Goal: Transaction & Acquisition: Purchase product/service

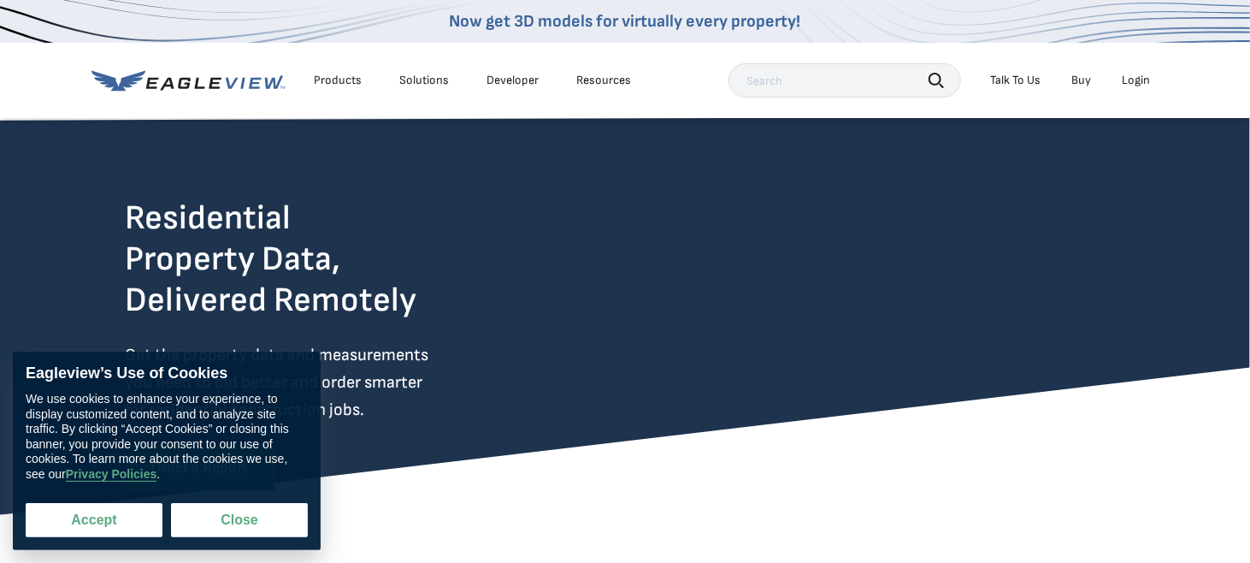
click at [124, 510] on button "Accept" at bounding box center [94, 520] width 137 height 34
checkbox input "true"
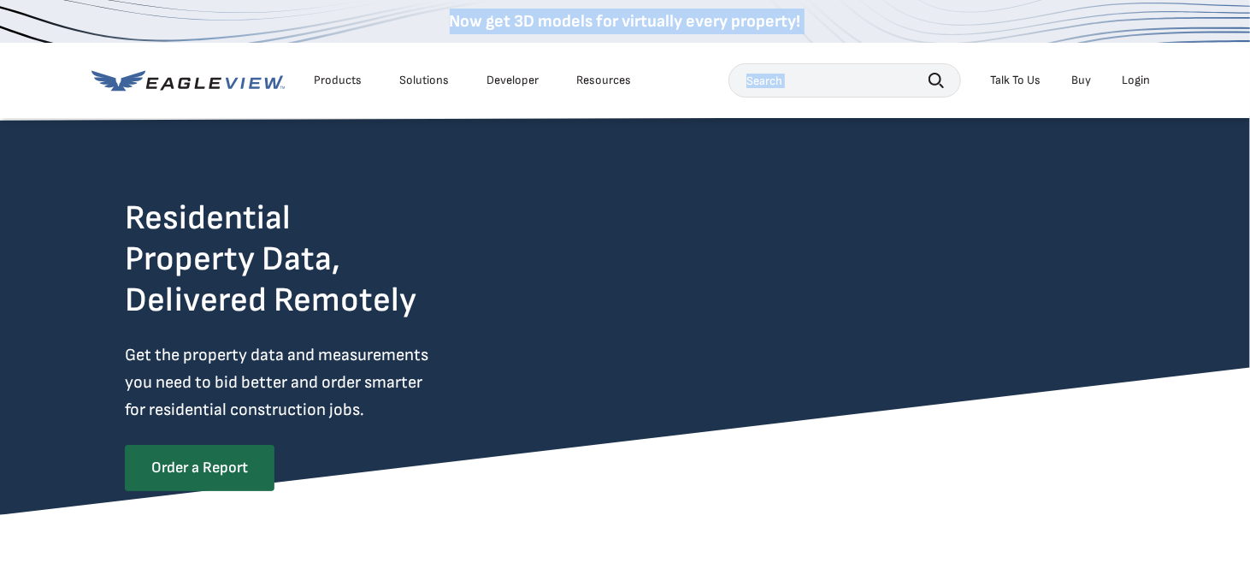
drag, startPoint x: 5, startPoint y: 3, endPoint x: 36, endPoint y: -11, distance: 33.7
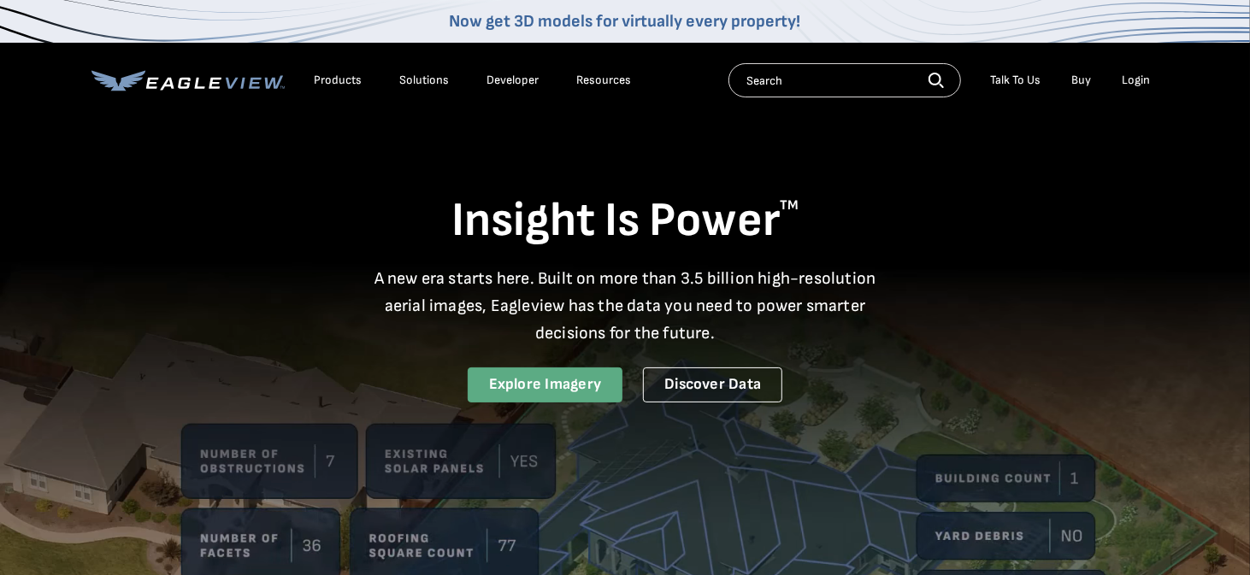
click at [555, 381] on link "Explore Imagery" at bounding box center [546, 385] width 156 height 35
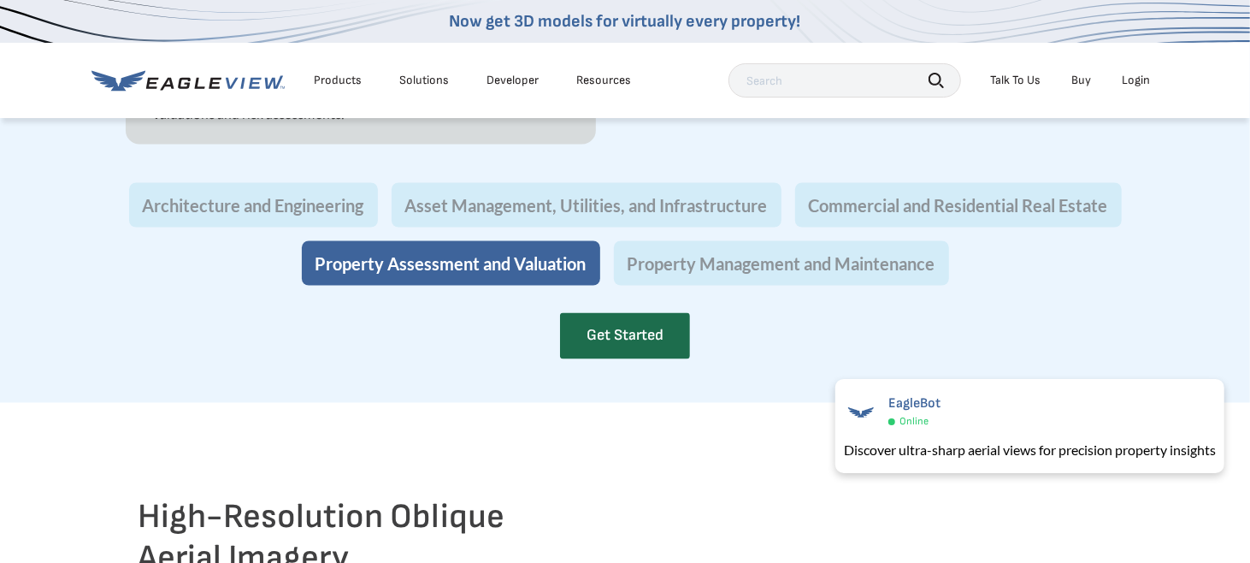
scroll to position [1710, 0]
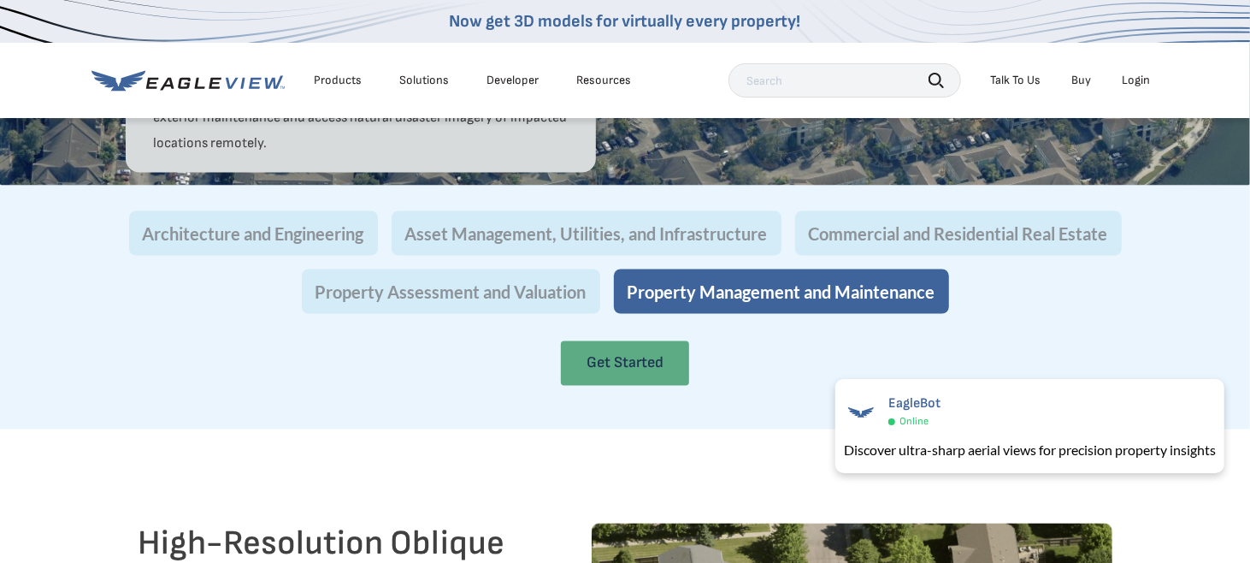
click at [599, 386] on link "Get Started" at bounding box center [625, 363] width 128 height 44
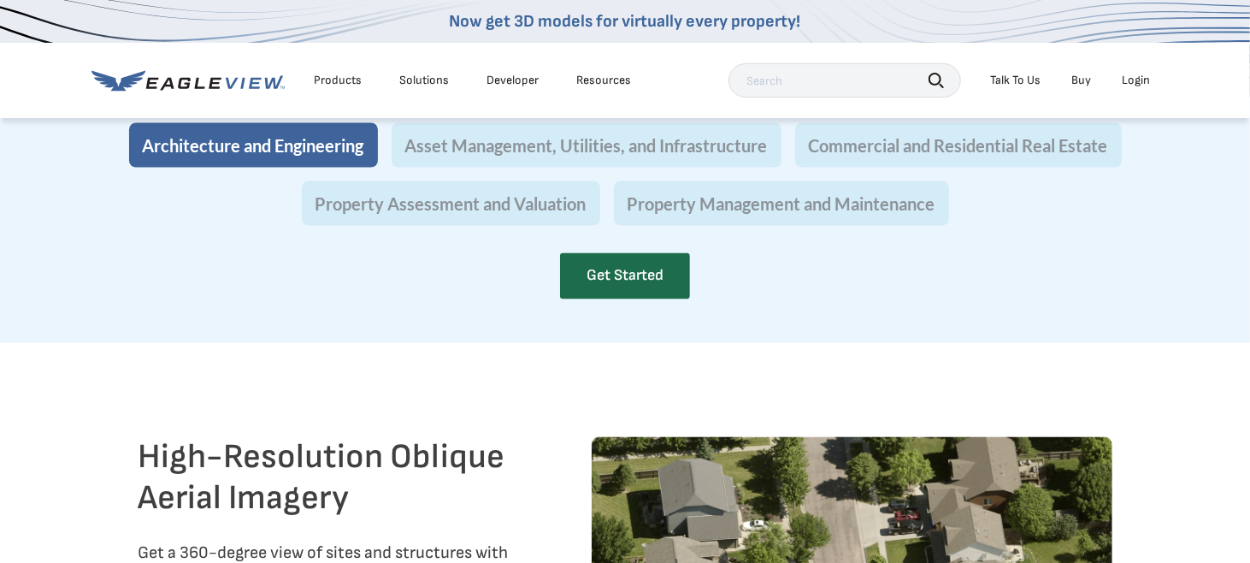
scroll to position [1710, 0]
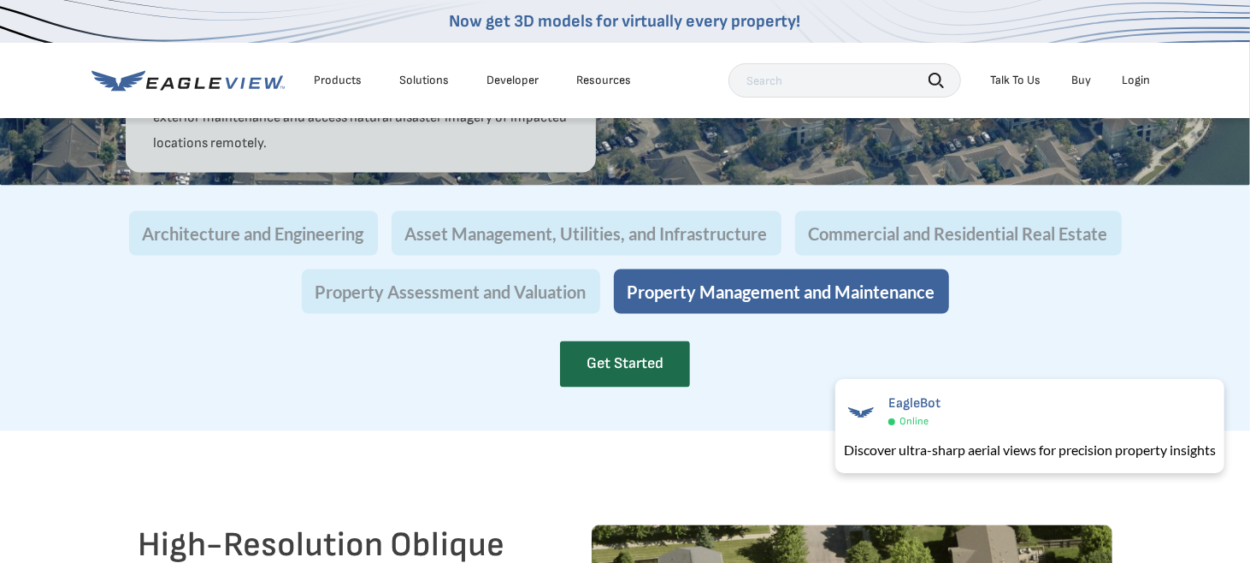
click at [766, 314] on div "Architecture and Engineering Asset Management, Utilities, and Infrastructure Co…" at bounding box center [625, 262] width 1000 height 103
click at [693, 256] on button "Asset Management, Utilities, and Infrastructure" at bounding box center [587, 233] width 390 height 44
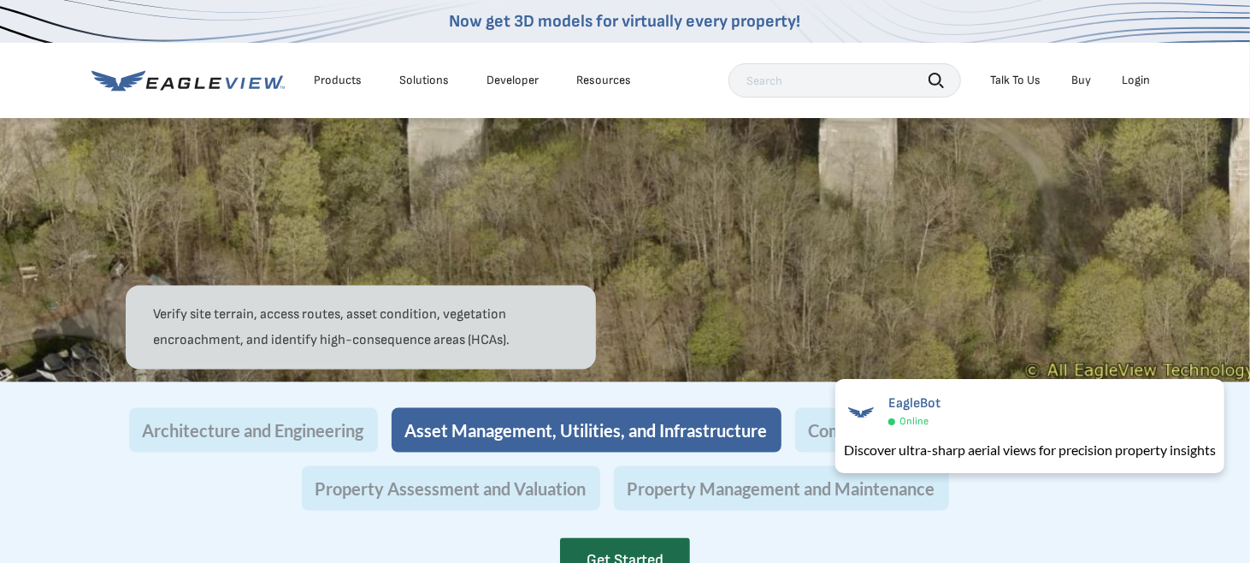
scroll to position [1539, 0]
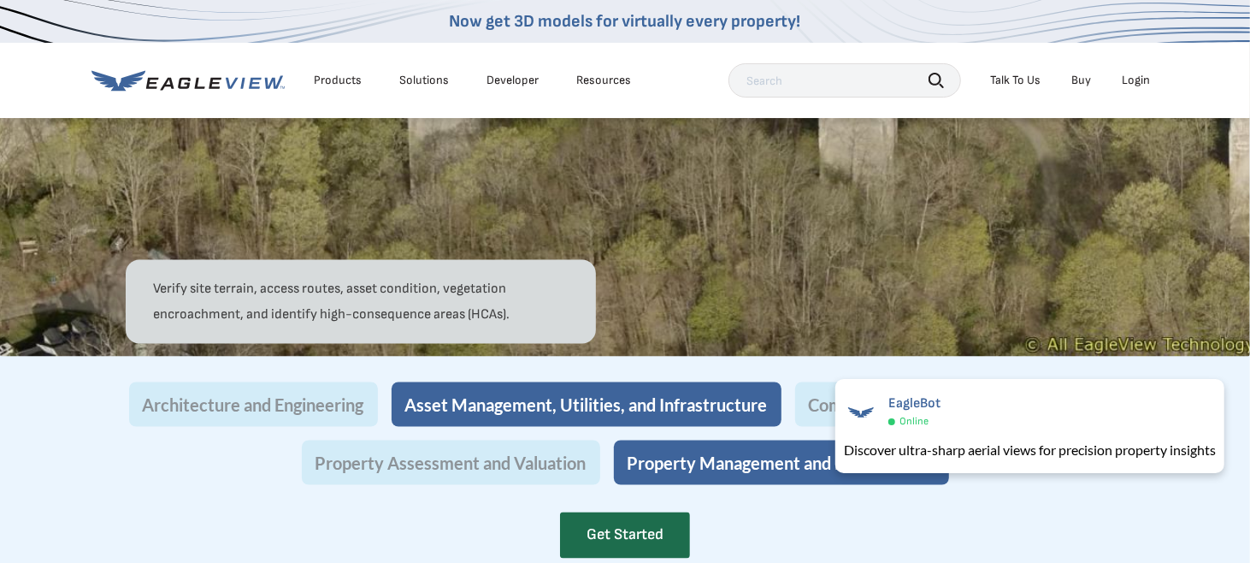
click at [744, 485] on button "Property Management and Maintenance" at bounding box center [781, 462] width 335 height 44
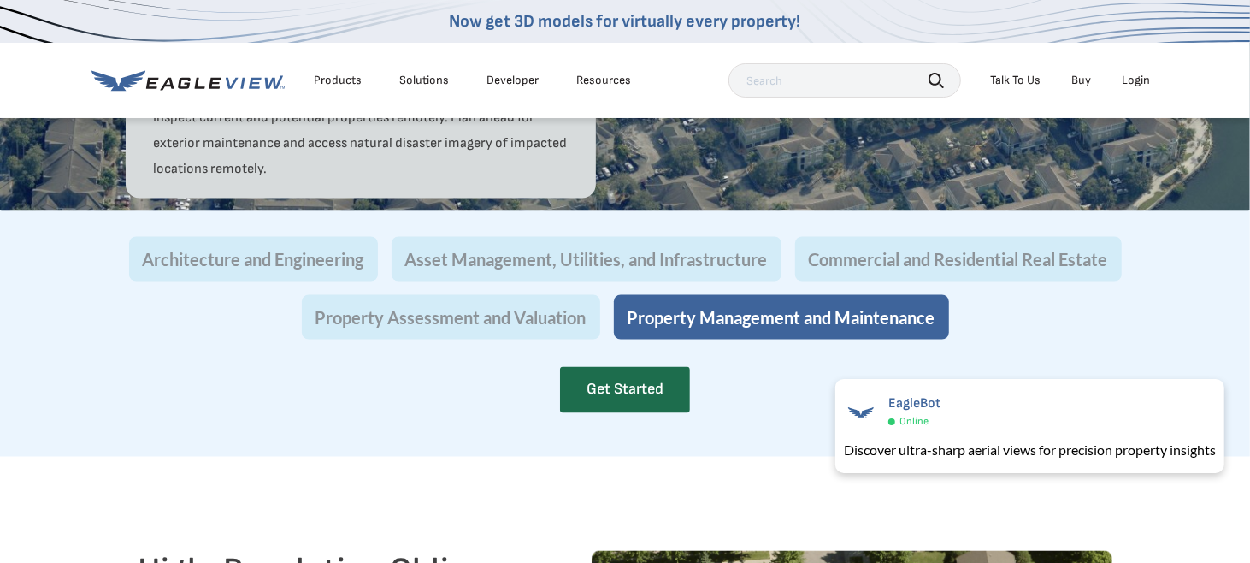
scroll to position [1710, 0]
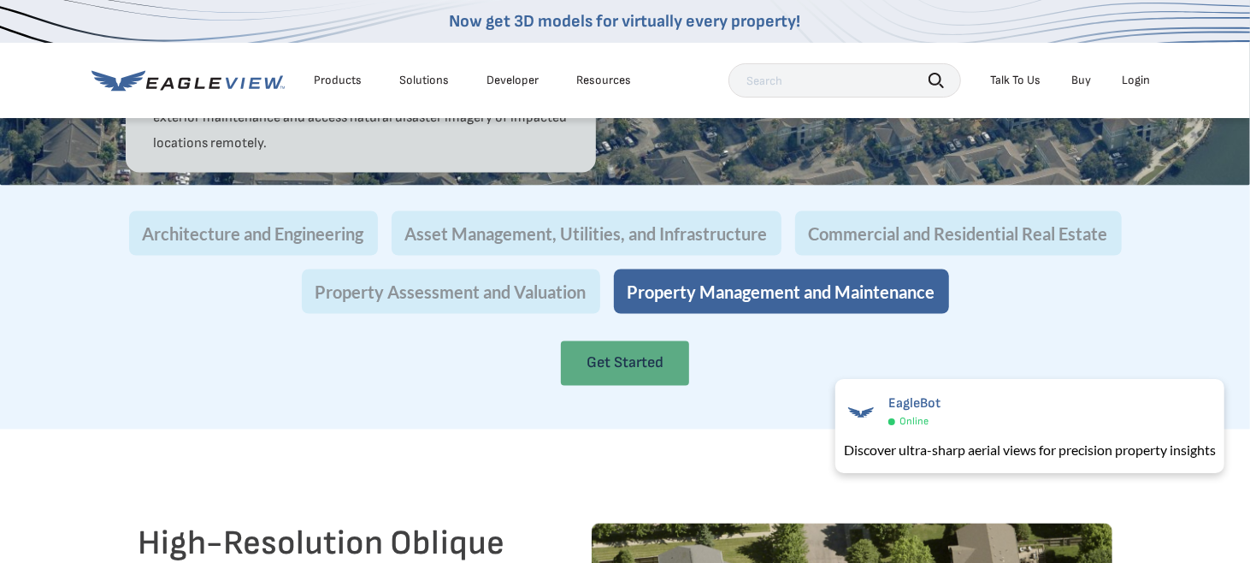
click at [658, 386] on link "Get Started" at bounding box center [625, 363] width 128 height 44
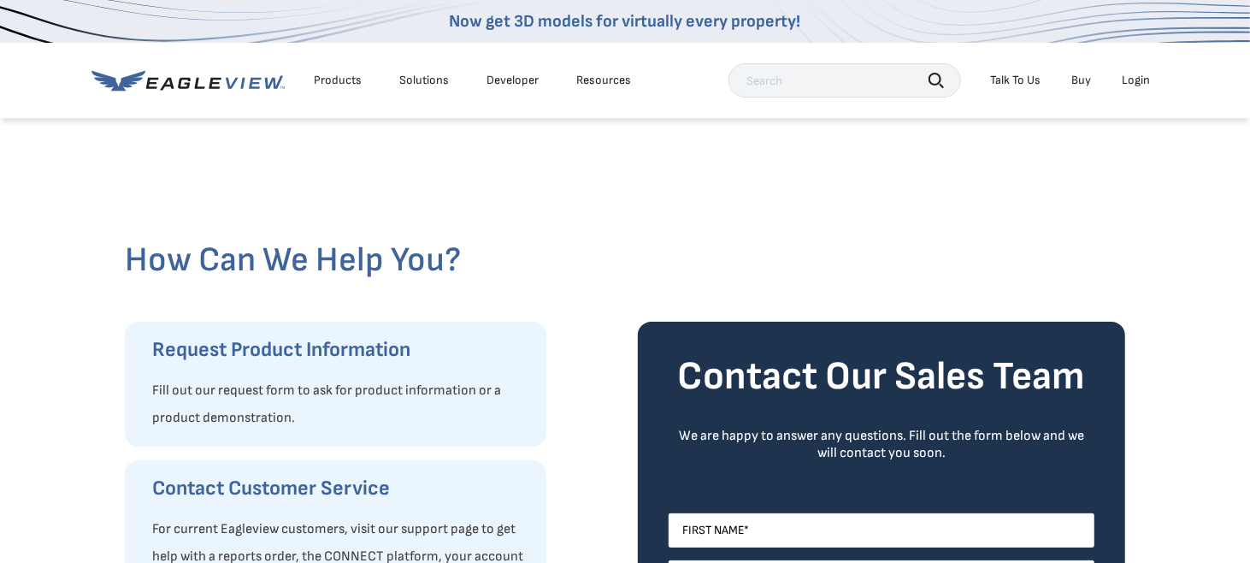
scroll to position [171, 0]
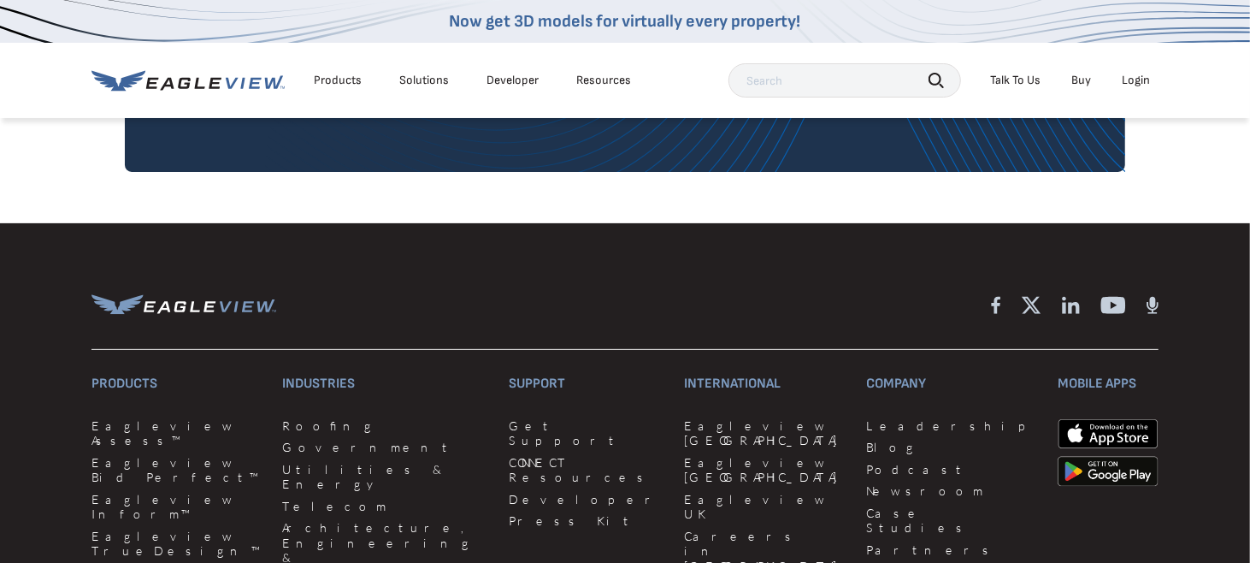
scroll to position [4446, 0]
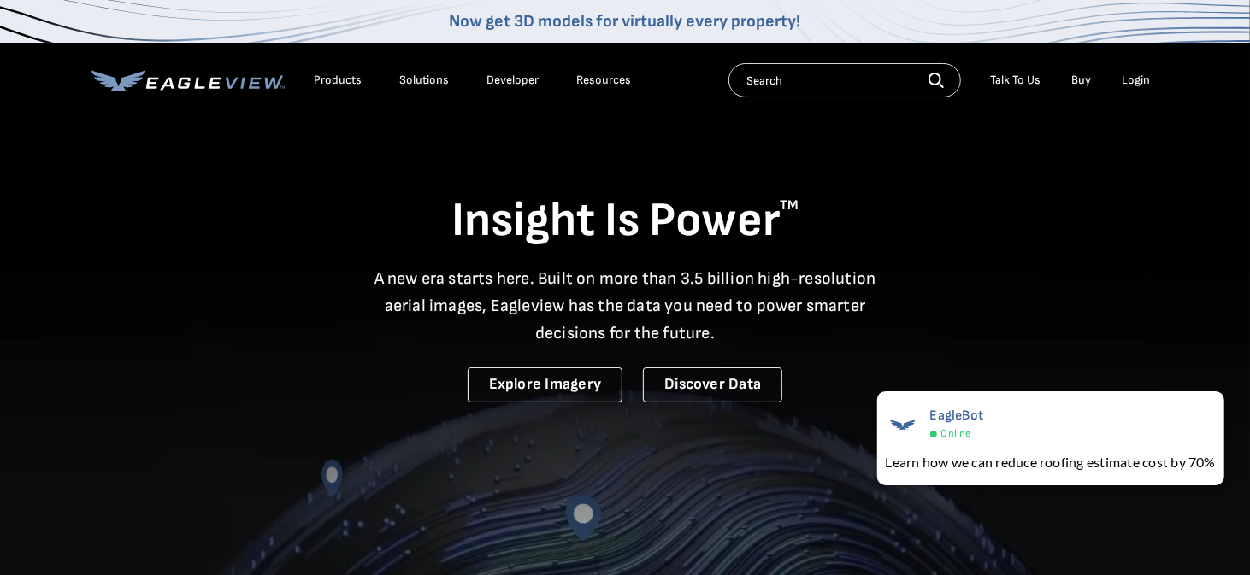
click at [875, 242] on h1 "Insight Is Power TM" at bounding box center [624, 222] width 1067 height 60
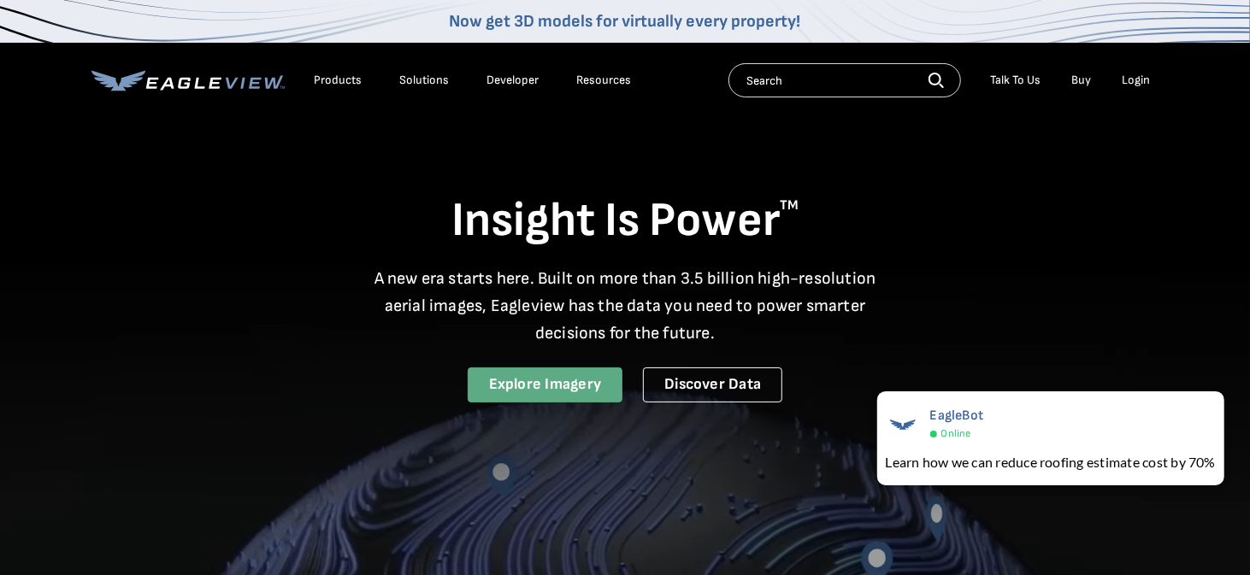
click at [561, 381] on link "Explore Imagery" at bounding box center [546, 385] width 156 height 35
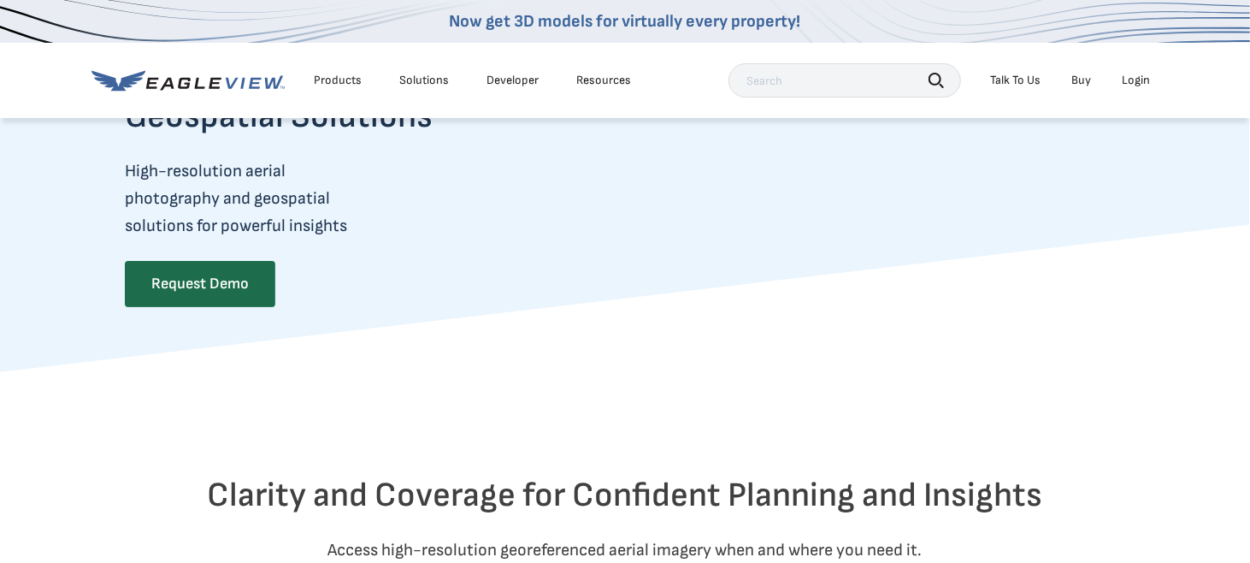
scroll to position [171, 0]
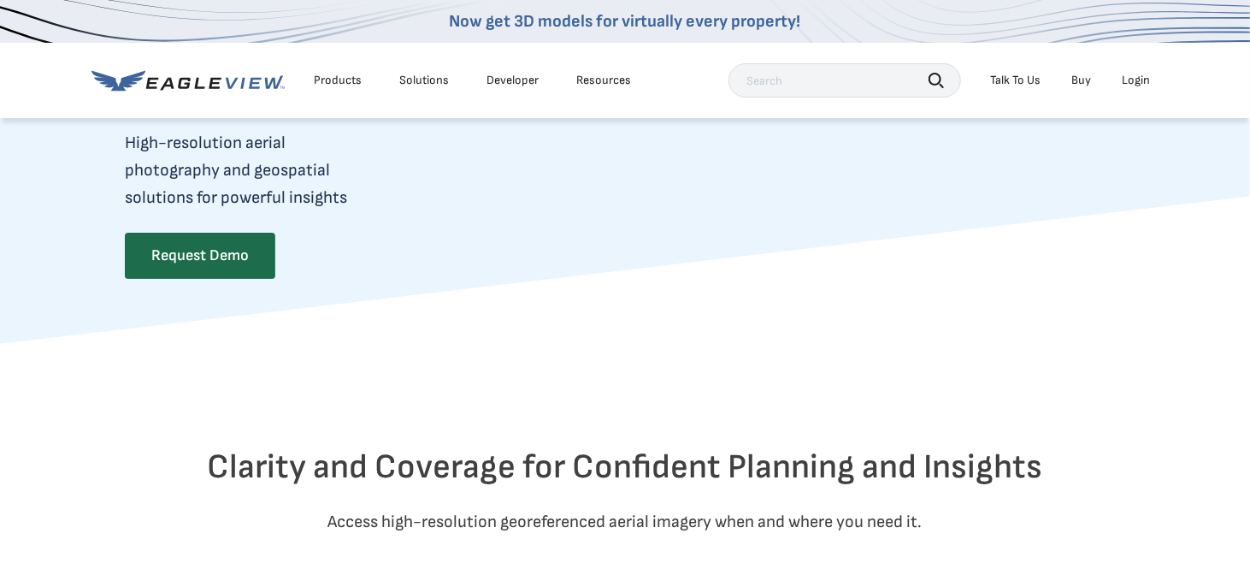
click at [789, 81] on input "text" at bounding box center [845, 80] width 233 height 34
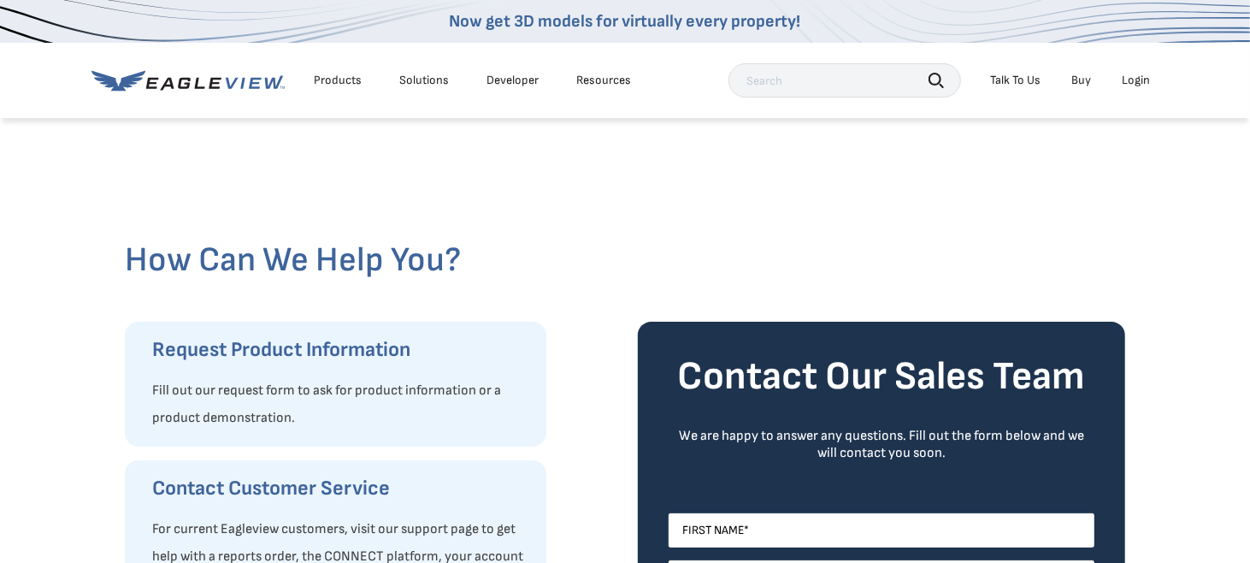
click at [1080, 73] on link "Buy" at bounding box center [1081, 80] width 20 height 15
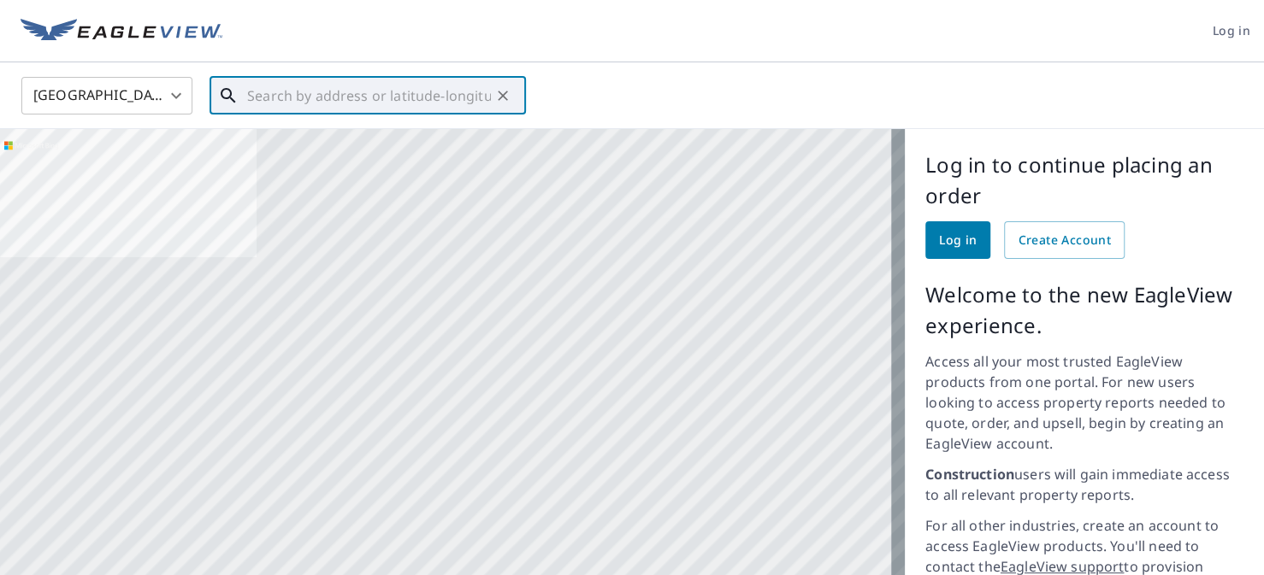
click at [432, 95] on input "text" at bounding box center [369, 96] width 244 height 48
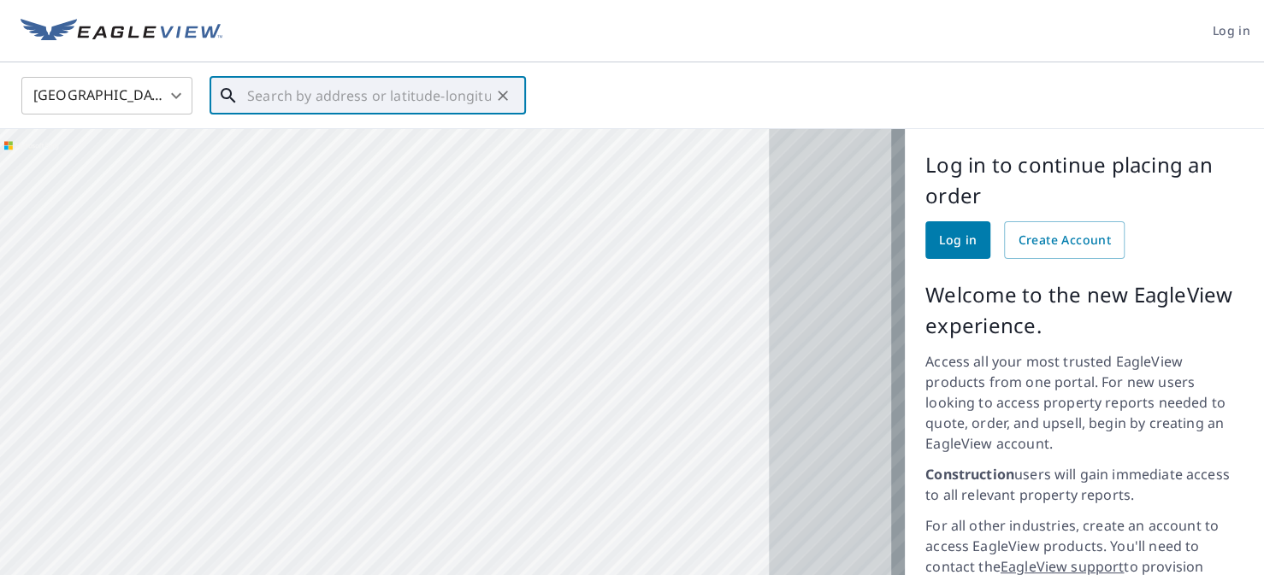
drag, startPoint x: 719, startPoint y: 346, endPoint x: 519, endPoint y: 293, distance: 207.0
click at [519, 294] on div at bounding box center [452, 460] width 905 height 663
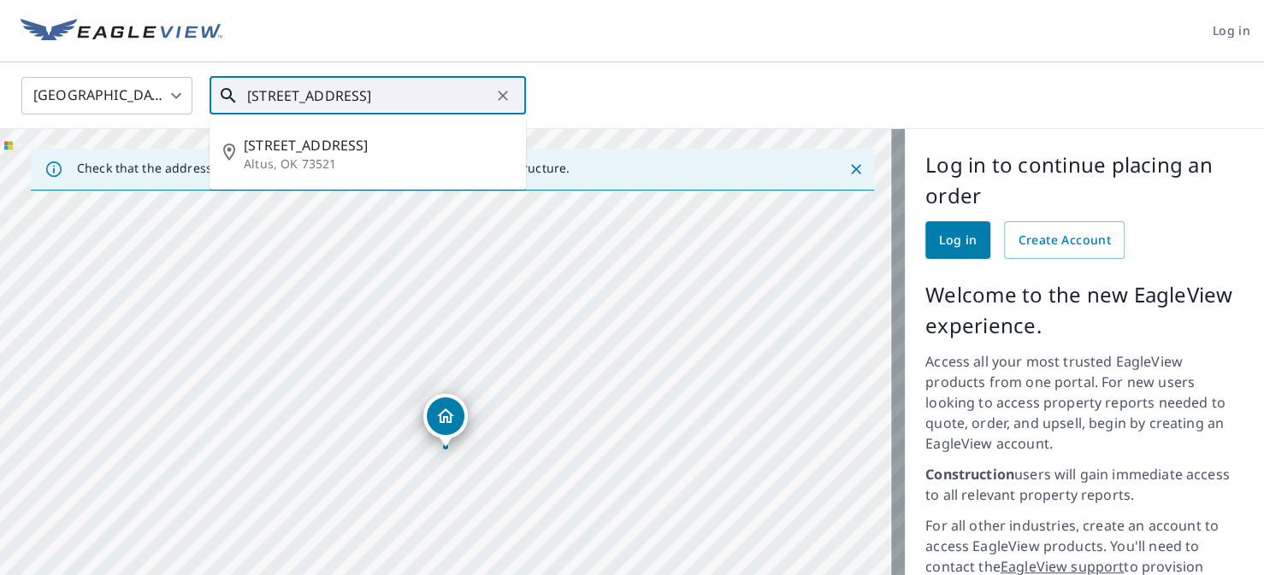
click at [479, 93] on input "[STREET_ADDRESS]" at bounding box center [369, 96] width 244 height 48
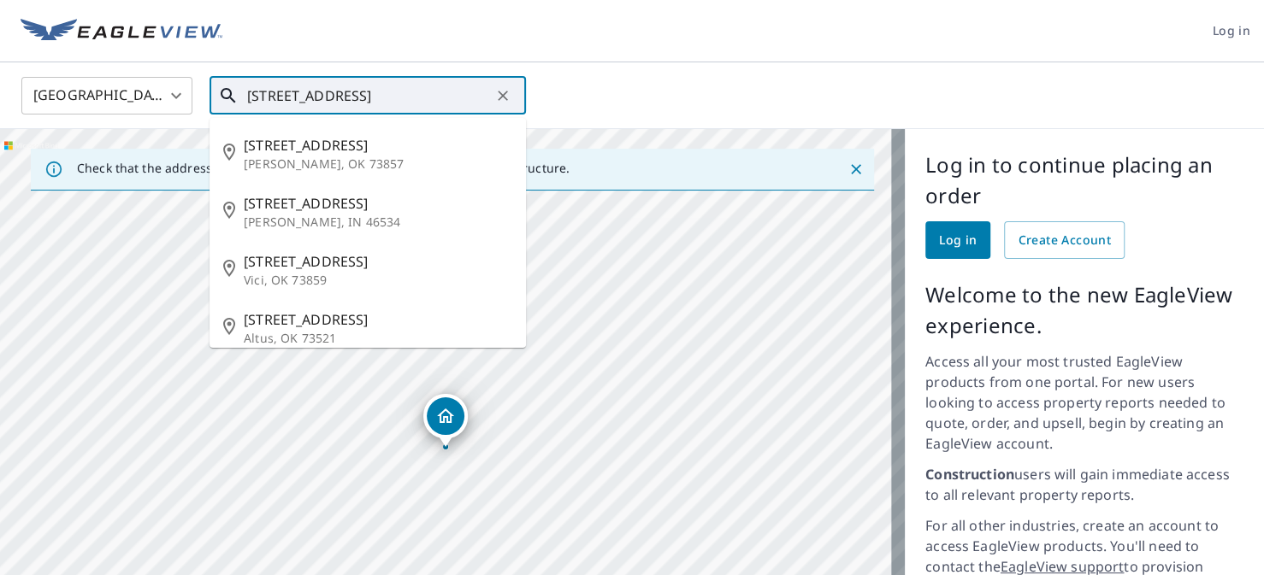
click at [288, 97] on input "[STREET_ADDRESS]" at bounding box center [369, 96] width 244 height 48
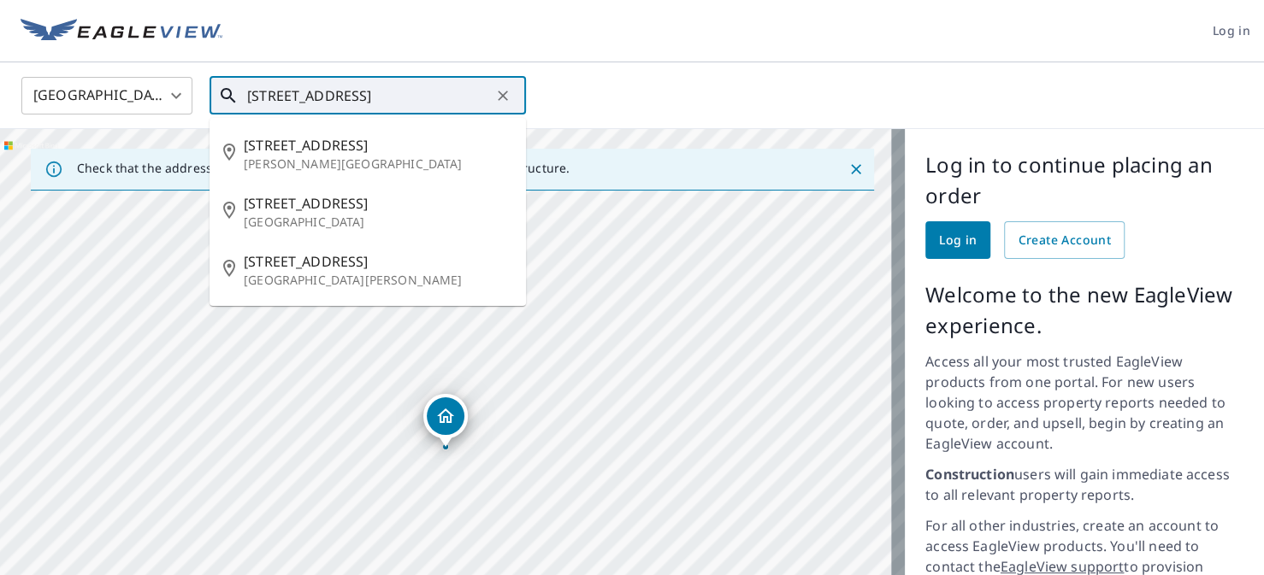
click at [415, 94] on input "[STREET_ADDRESS]" at bounding box center [369, 96] width 244 height 48
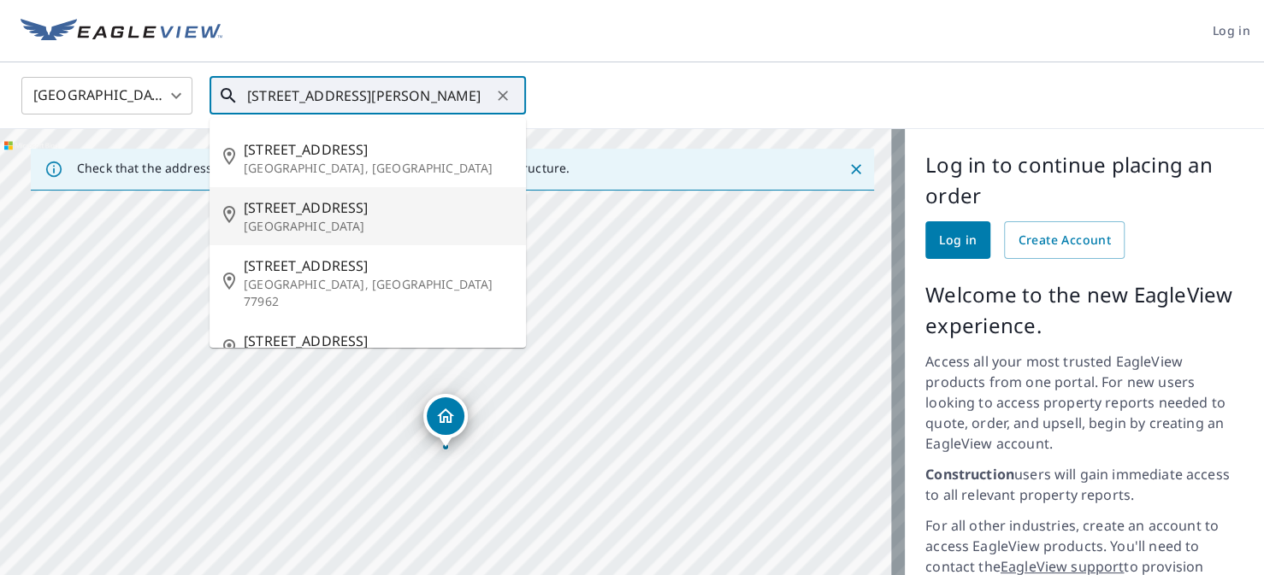
scroll to position [74, 0]
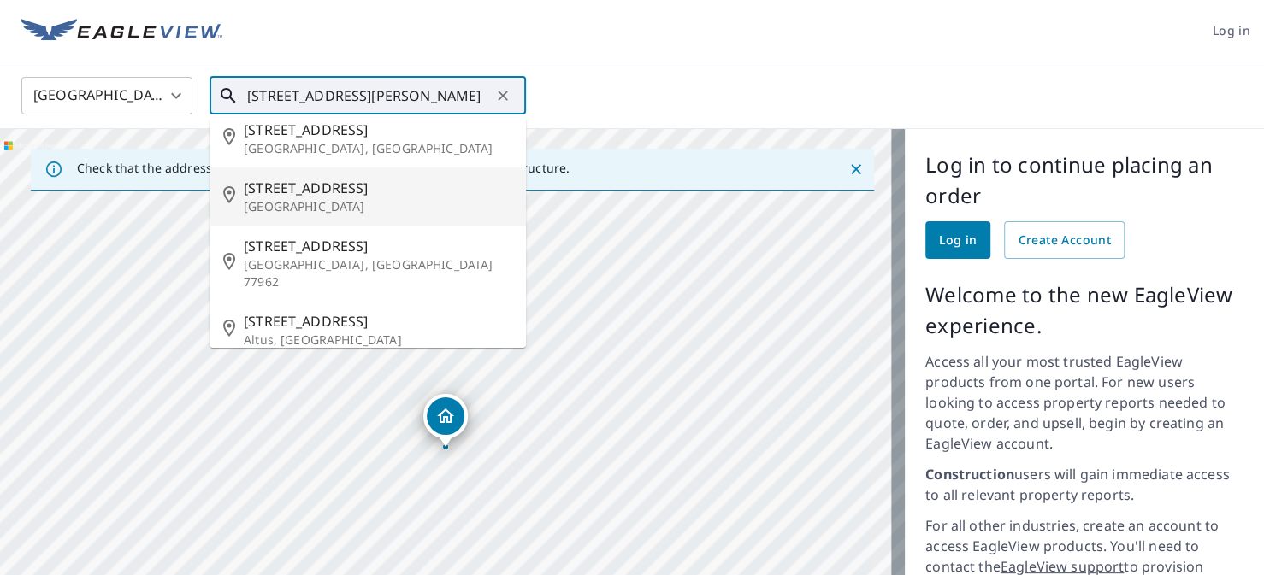
click at [363, 204] on p "[GEOGRAPHIC_DATA]" at bounding box center [378, 206] width 268 height 17
type input "[STREET_ADDRESS]"
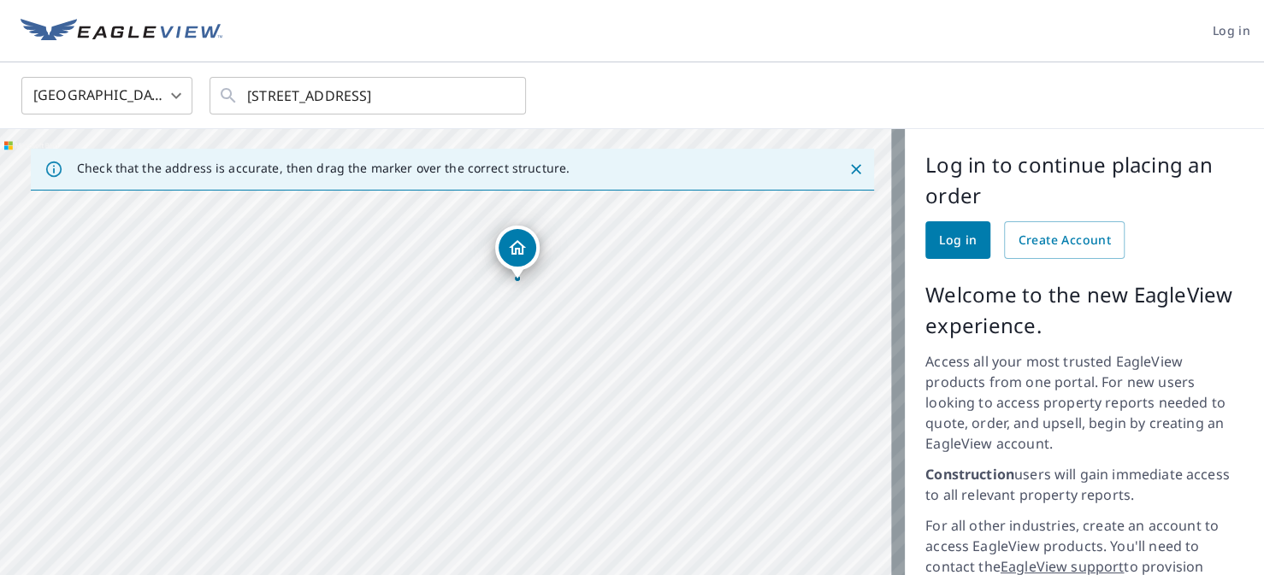
drag, startPoint x: 511, startPoint y: 451, endPoint x: 457, endPoint y: 331, distance: 132.1
click at [457, 331] on div "[STREET_ADDRESS]" at bounding box center [452, 460] width 905 height 663
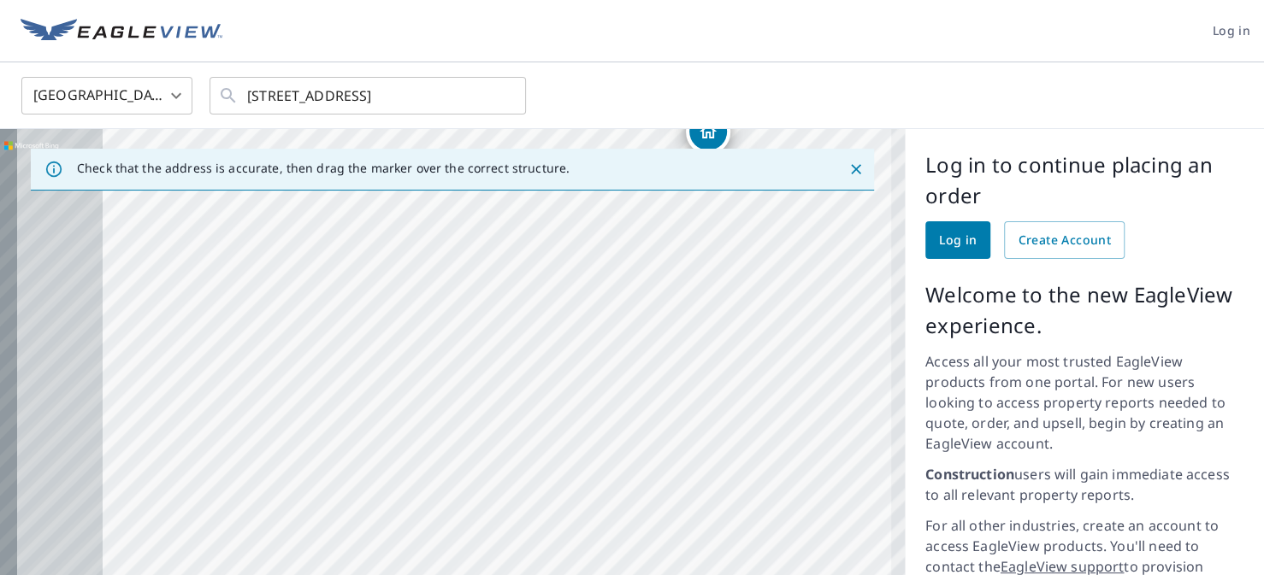
drag, startPoint x: 386, startPoint y: 429, endPoint x: 581, endPoint y: 300, distance: 233.1
click at [601, 292] on div "[STREET_ADDRESS]" at bounding box center [452, 460] width 905 height 663
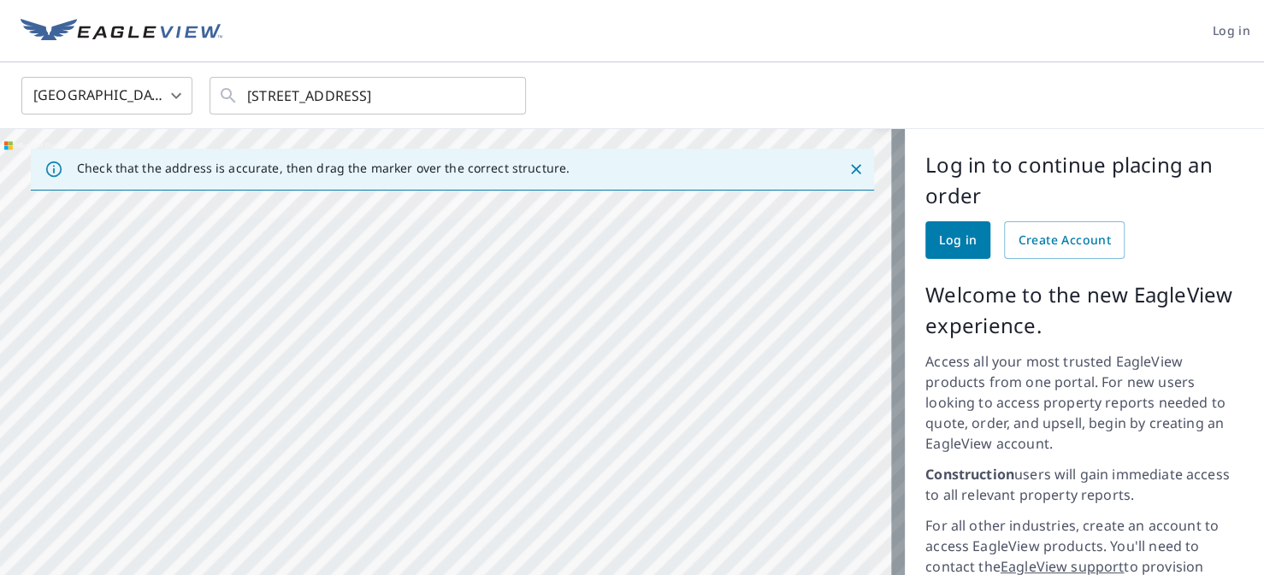
drag, startPoint x: 392, startPoint y: 377, endPoint x: 541, endPoint y: 361, distance: 149.7
click at [541, 361] on div "[STREET_ADDRESS]" at bounding box center [452, 460] width 905 height 663
click at [851, 169] on icon "Close" at bounding box center [856, 169] width 10 height 10
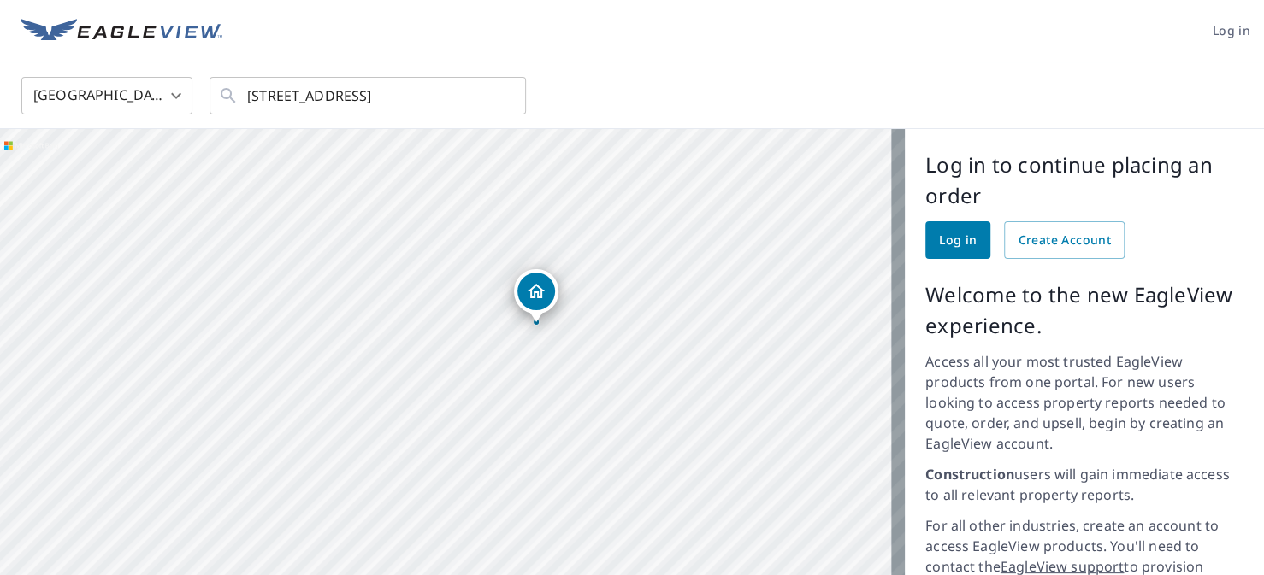
drag, startPoint x: 507, startPoint y: 440, endPoint x: 564, endPoint y: 301, distance: 150.4
click at [564, 303] on div "[STREET_ADDRESS]" at bounding box center [452, 460] width 905 height 663
drag, startPoint x: 553, startPoint y: 241, endPoint x: 369, endPoint y: 360, distance: 218.9
click at [369, 360] on div "[STREET_ADDRESS]" at bounding box center [452, 460] width 905 height 663
drag, startPoint x: 600, startPoint y: 386, endPoint x: 584, endPoint y: 346, distance: 43.3
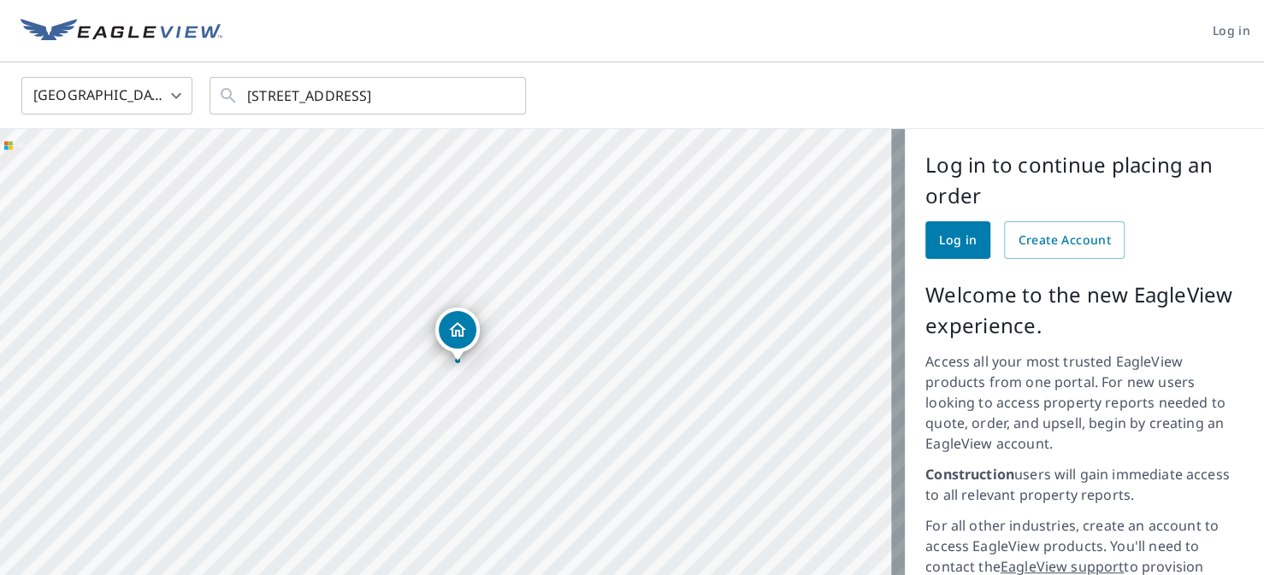
click at [584, 346] on div "[STREET_ADDRESS]" at bounding box center [452, 460] width 905 height 663
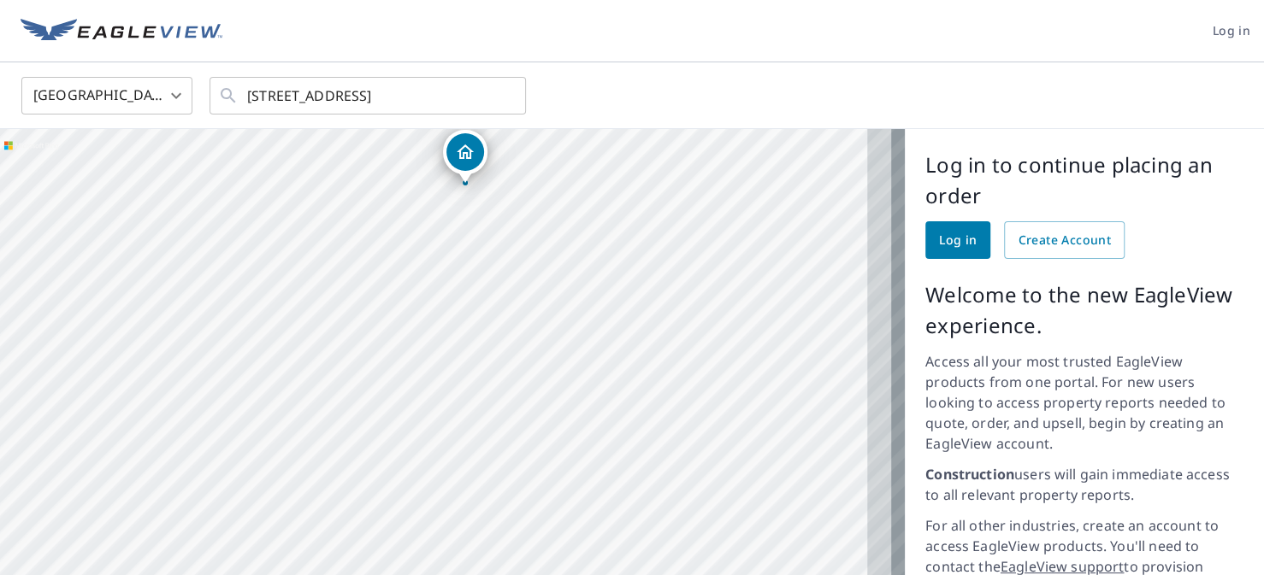
drag, startPoint x: 615, startPoint y: 372, endPoint x: 585, endPoint y: 304, distance: 73.9
click at [585, 304] on div "[STREET_ADDRESS]" at bounding box center [452, 460] width 905 height 663
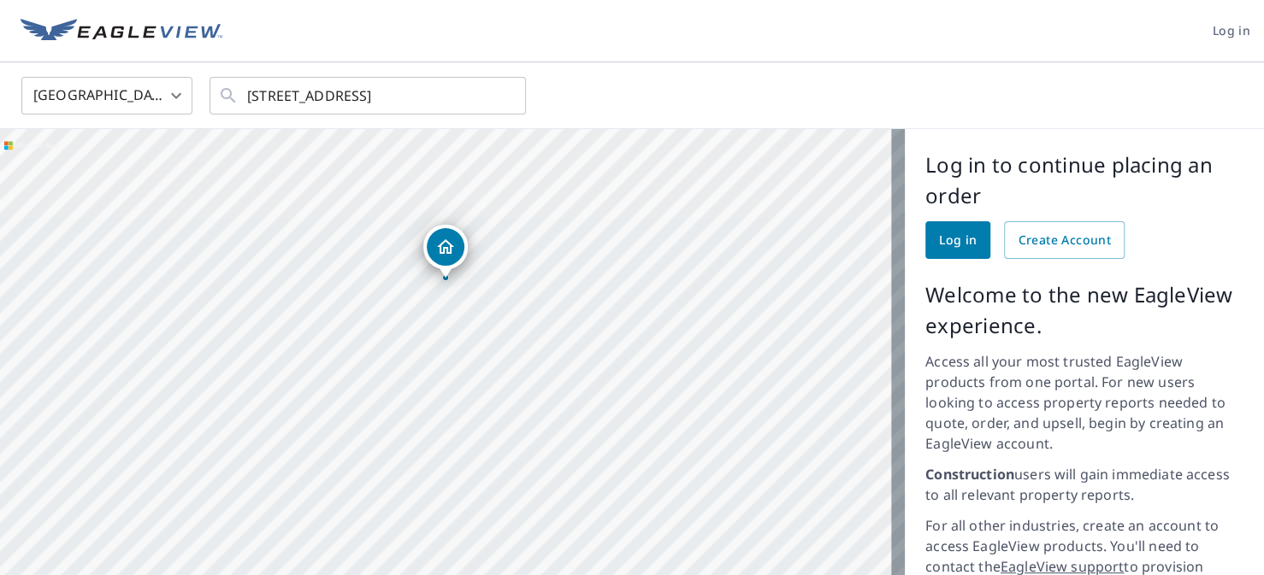
click at [445, 243] on div "[STREET_ADDRESS]" at bounding box center [452, 460] width 905 height 663
drag, startPoint x: 555, startPoint y: 375, endPoint x: 558, endPoint y: 339, distance: 35.2
click at [558, 340] on div "[STREET_ADDRESS]" at bounding box center [452, 460] width 905 height 663
